Goal: Transaction & Acquisition: Subscribe to service/newsletter

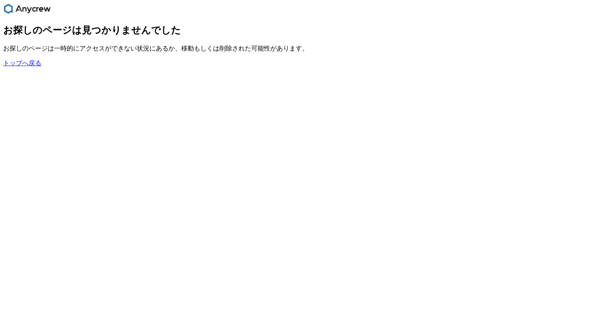
click at [14, 66] on link "トップへ戻る" at bounding box center [22, 63] width 38 height 7
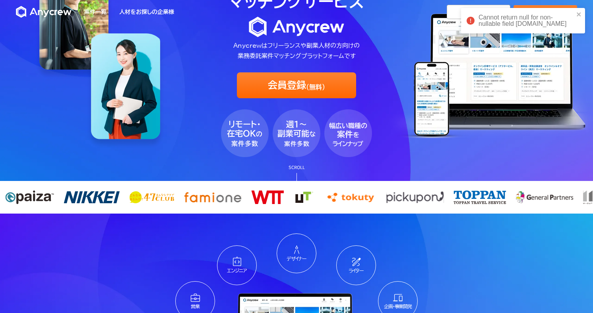
scroll to position [46, 0]
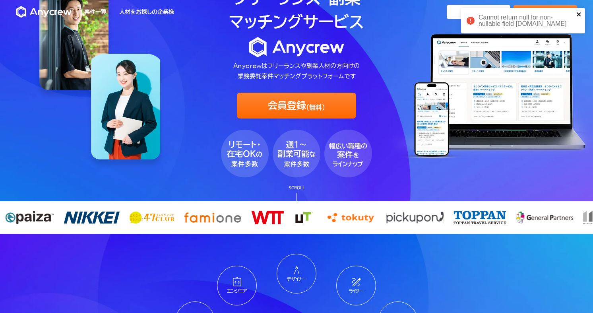
click at [578, 12] on icon "close" at bounding box center [579, 14] width 6 height 6
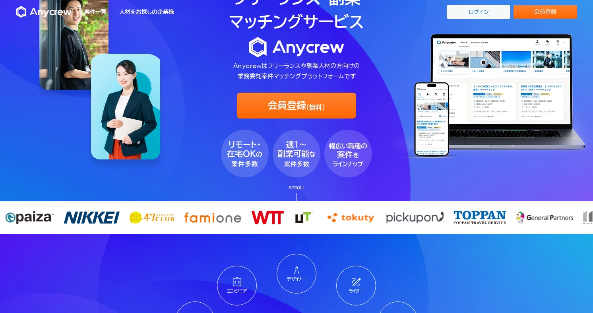
click at [466, 12] on link "ログイン" at bounding box center [479, 12] width 64 height 14
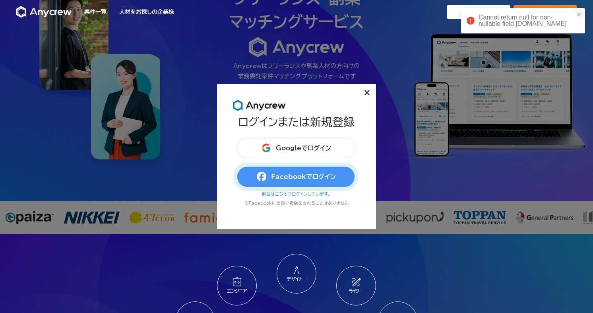
click at [272, 176] on button "Facebookでログイン" at bounding box center [296, 176] width 119 height 21
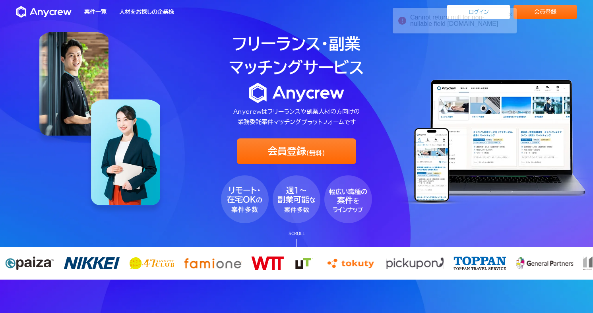
drag, startPoint x: 479, startPoint y: 17, endPoint x: 406, endPoint y: 26, distance: 73.6
click at [410, 26] on div "Cannot return null for non-nullable field [DOMAIN_NAME]" at bounding box center [457, 20] width 95 height 13
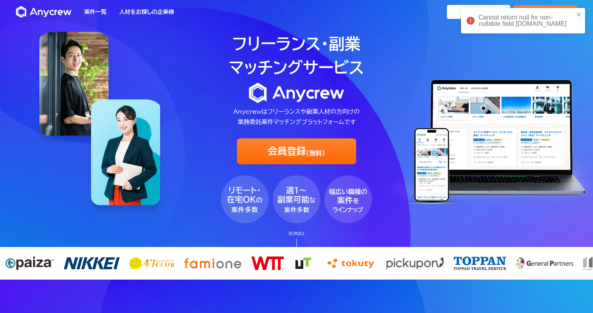
scroll to position [5, 0]
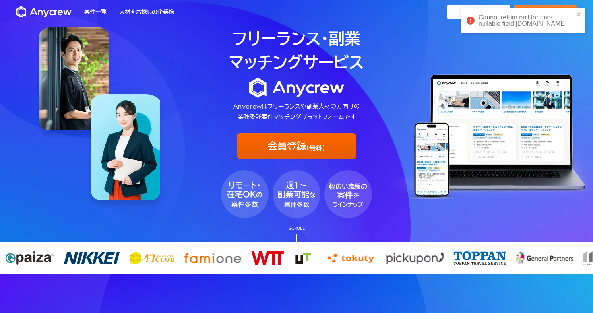
click at [309, 149] on link "会員登録 (無料)" at bounding box center [296, 146] width 119 height 26
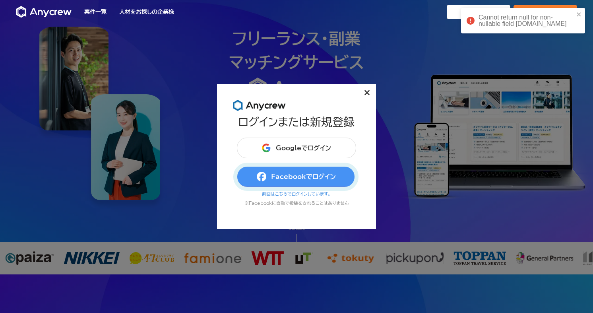
click at [295, 176] on button "Facebookでログイン" at bounding box center [296, 176] width 119 height 21
